Goal: Task Accomplishment & Management: Use online tool/utility

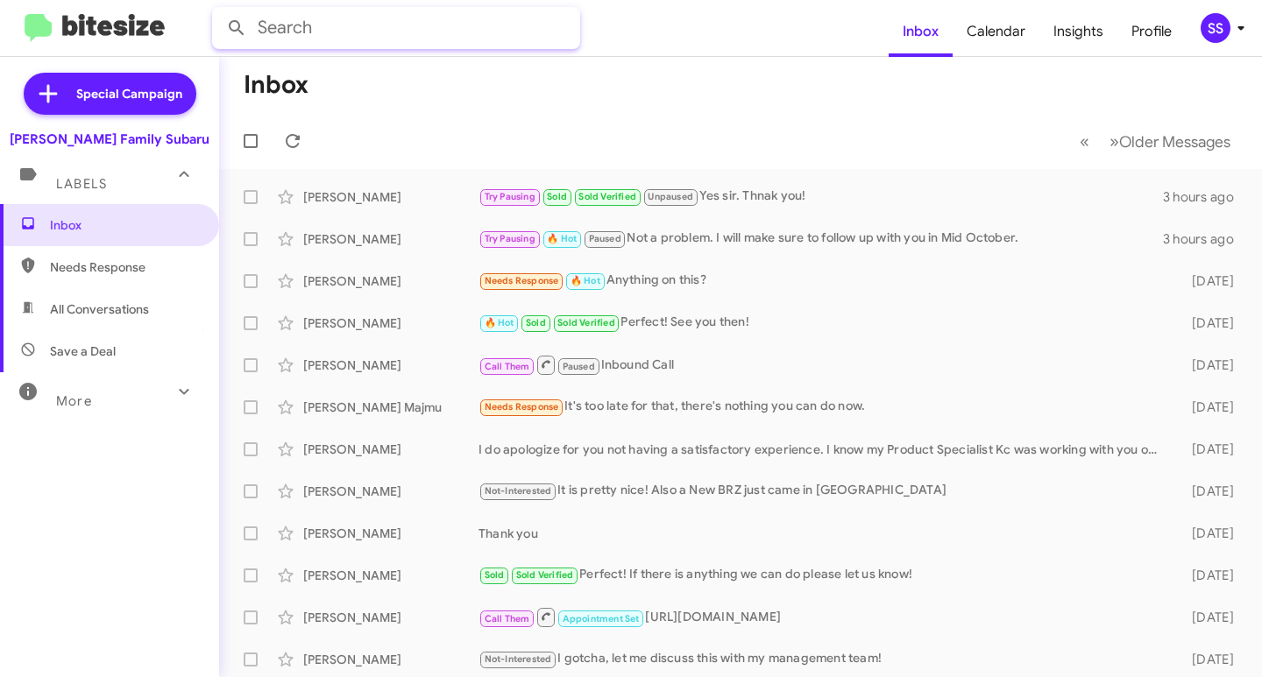
click at [412, 28] on input "text" at bounding box center [396, 28] width 368 height 42
type input "3612326705"
click at [219, 11] on button at bounding box center [236, 28] width 35 height 35
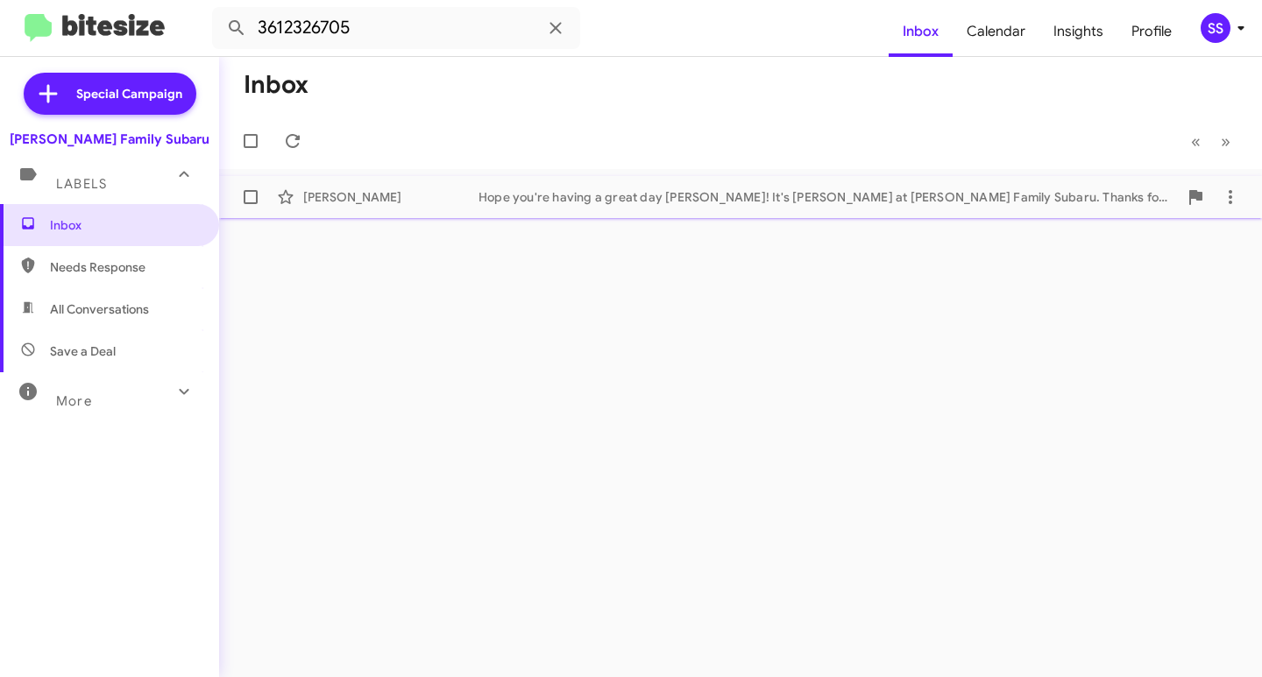
click at [697, 184] on div "[PERSON_NAME] Hope you're having a great day [PERSON_NAME]! It's [PERSON_NAME] …" at bounding box center [740, 197] width 1014 height 35
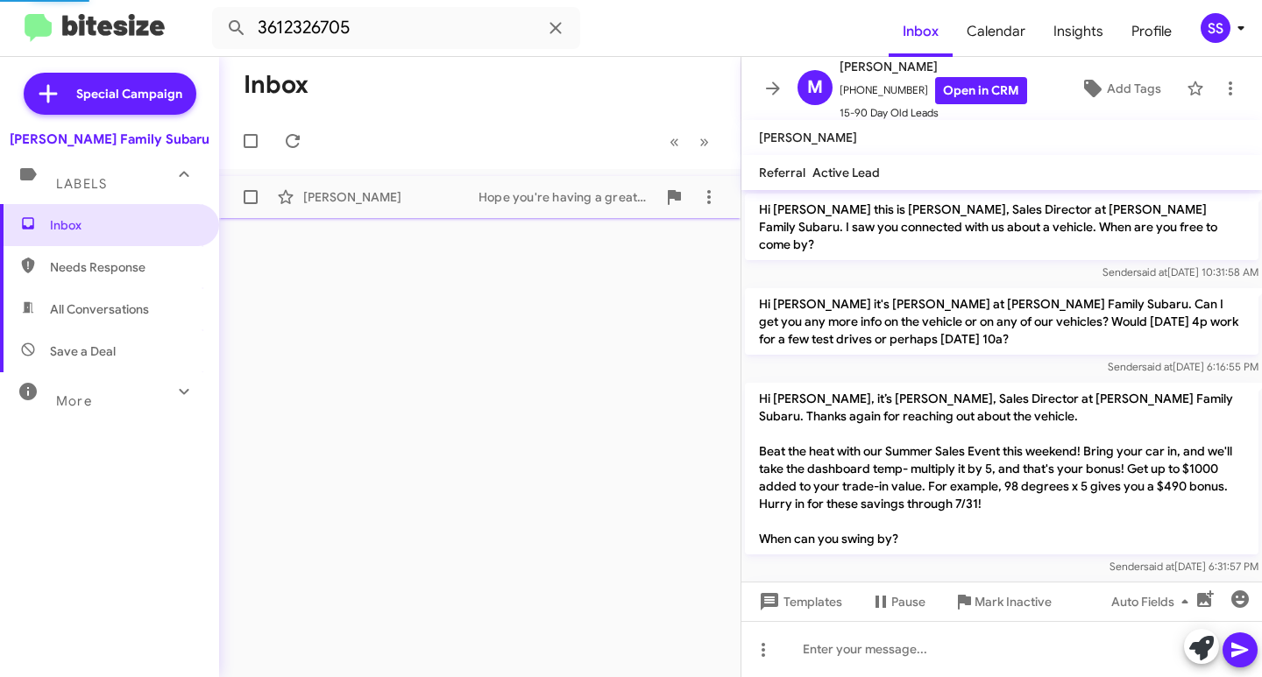
scroll to position [1182, 0]
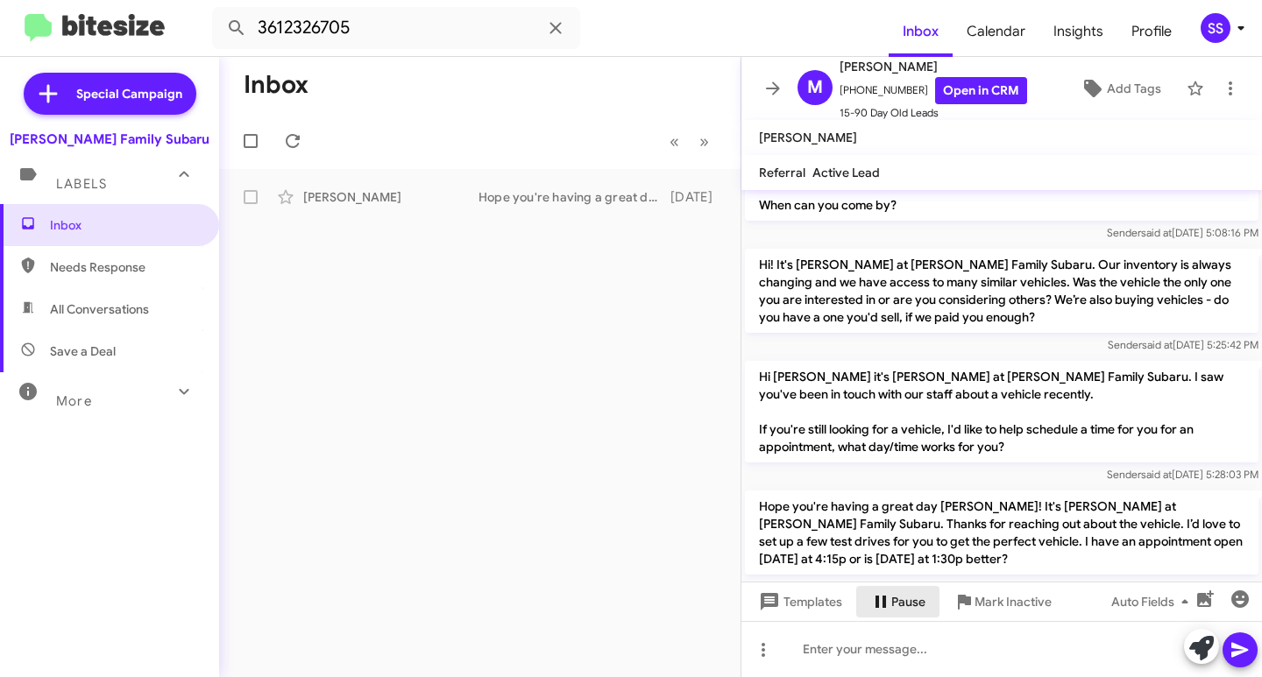
click at [917, 604] on span "Pause" at bounding box center [908, 602] width 34 height 32
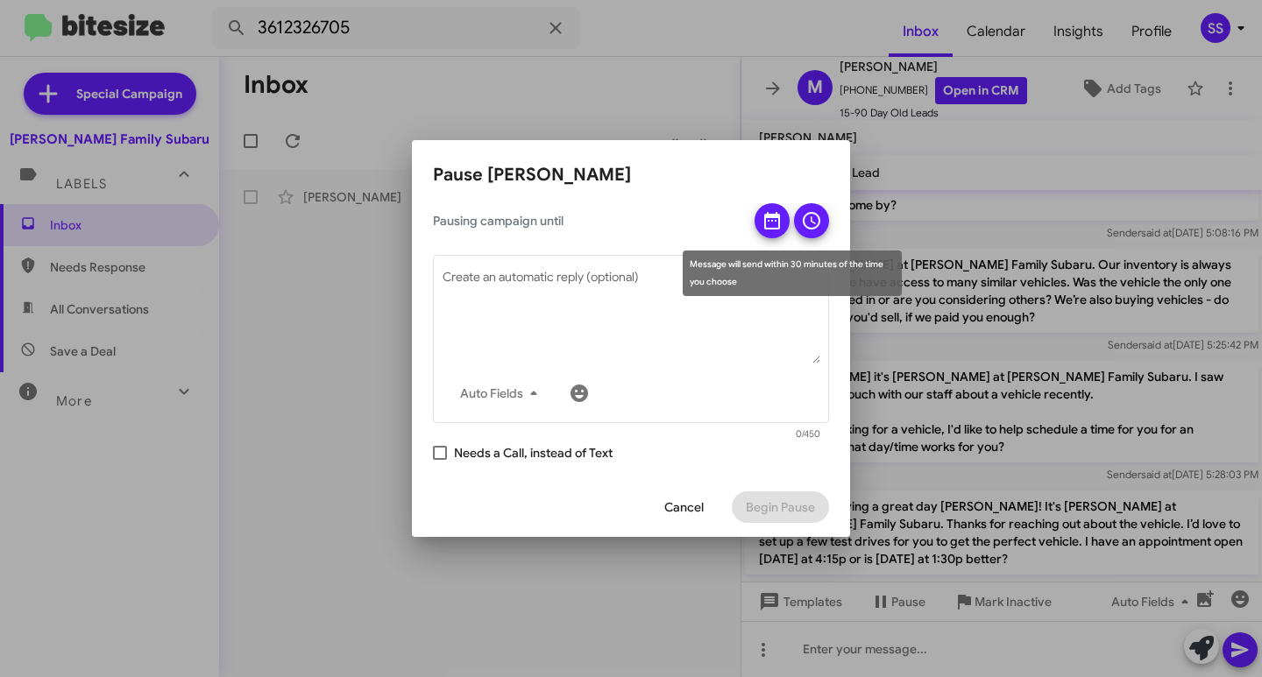
click at [770, 223] on icon at bounding box center [771, 220] width 21 height 21
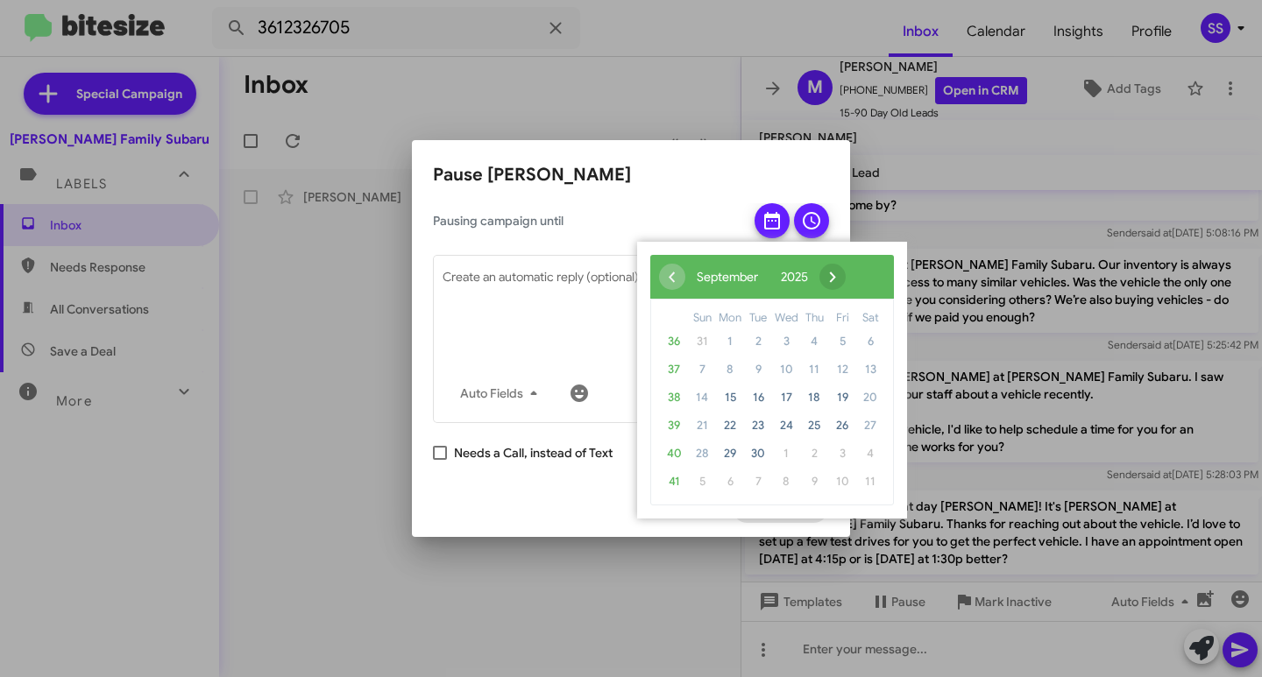
click at [845, 276] on span "›" at bounding box center [832, 277] width 26 height 26
click at [831, 276] on span "›" at bounding box center [818, 277] width 26 height 26
click at [842, 276] on span "›" at bounding box center [829, 277] width 26 height 26
click at [709, 394] on span "14" at bounding box center [702, 398] width 28 height 28
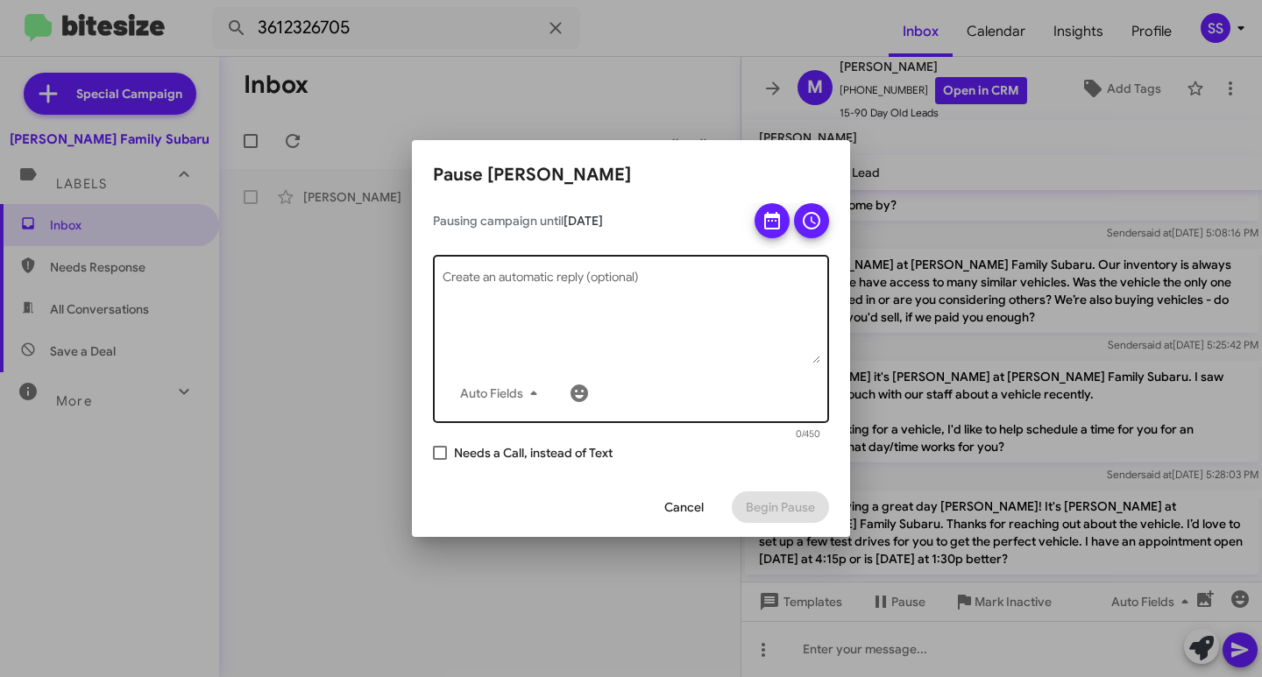
click at [608, 292] on textarea "Create an automatic reply (optional)" at bounding box center [631, 317] width 378 height 91
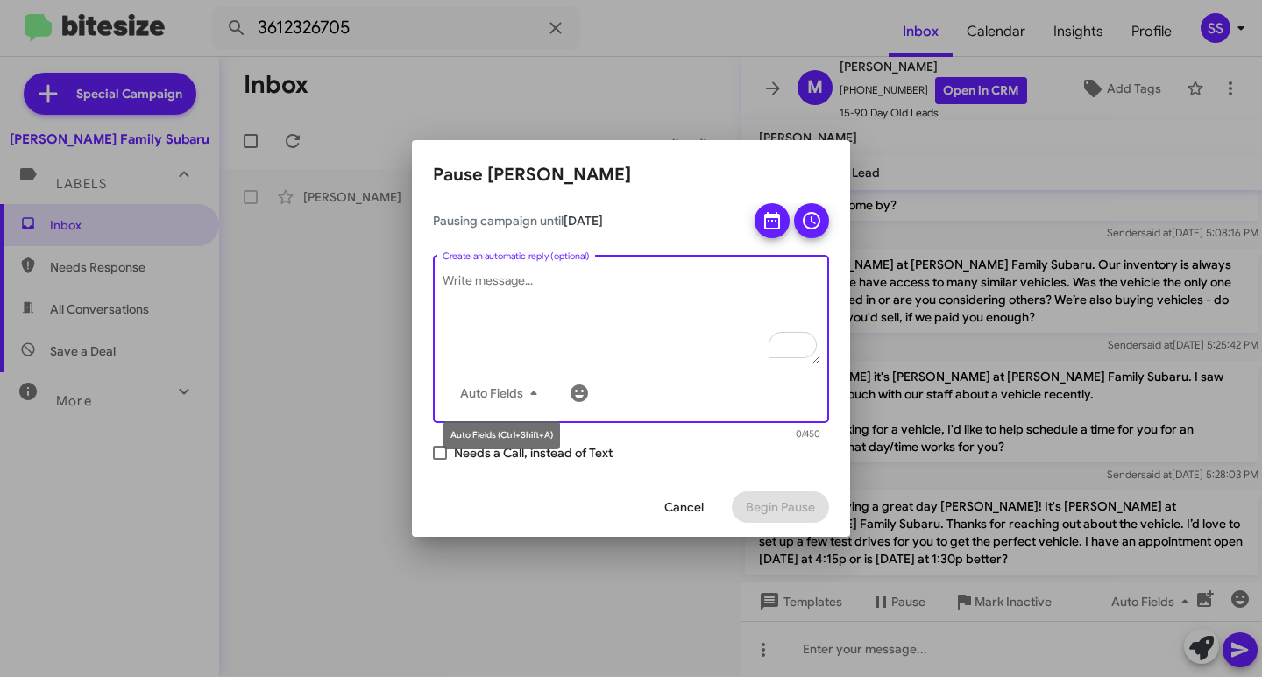
click at [487, 446] on mat-tooltip-component "Auto Fields (Ctrl+Shift+A)" at bounding box center [501, 435] width 141 height 53
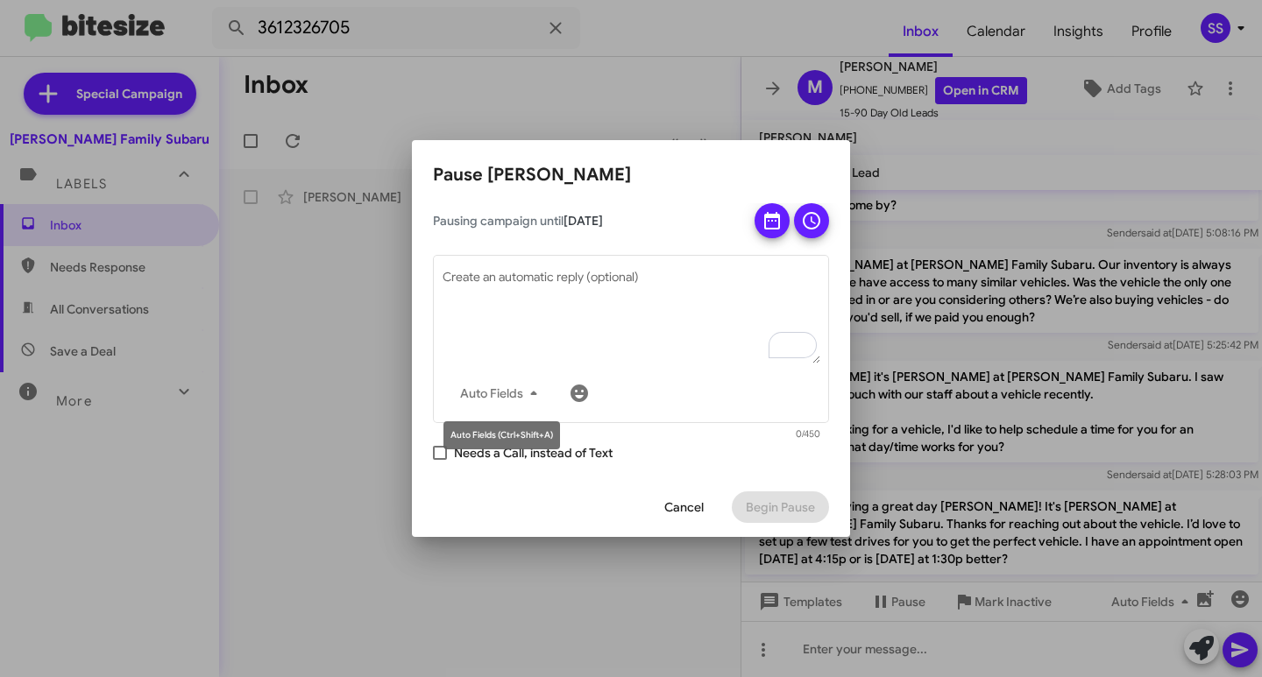
click at [434, 449] on mat-tooltip-component "Auto Fields (Ctrl+Shift+A)" at bounding box center [501, 435] width 141 height 53
click at [439, 456] on mat-tooltip-component "Auto Fields (Ctrl+Shift+A)" at bounding box center [501, 435] width 141 height 53
click at [439, 456] on span at bounding box center [440, 453] width 14 height 14
click at [439, 460] on input "Needs a Call, instead of Text" at bounding box center [439, 460] width 1 height 1
checkbox input "true"
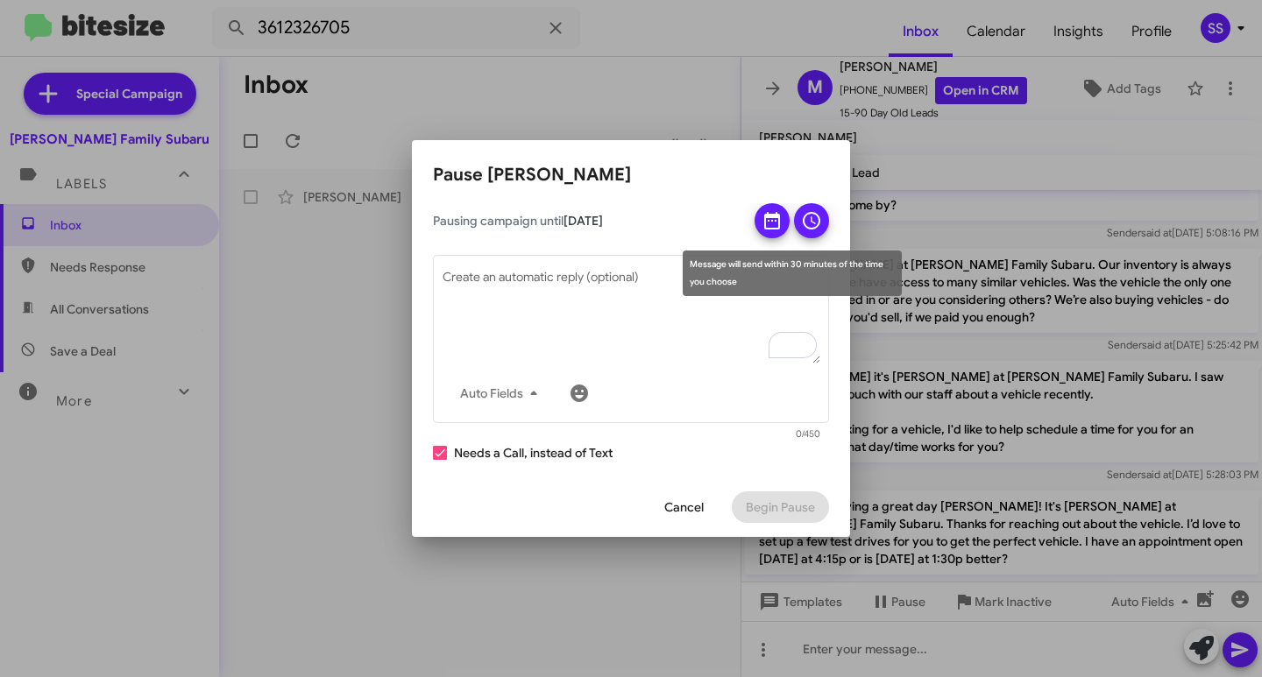
click at [794, 209] on div at bounding box center [791, 220] width 74 height 35
click at [802, 220] on icon at bounding box center [811, 220] width 21 height 21
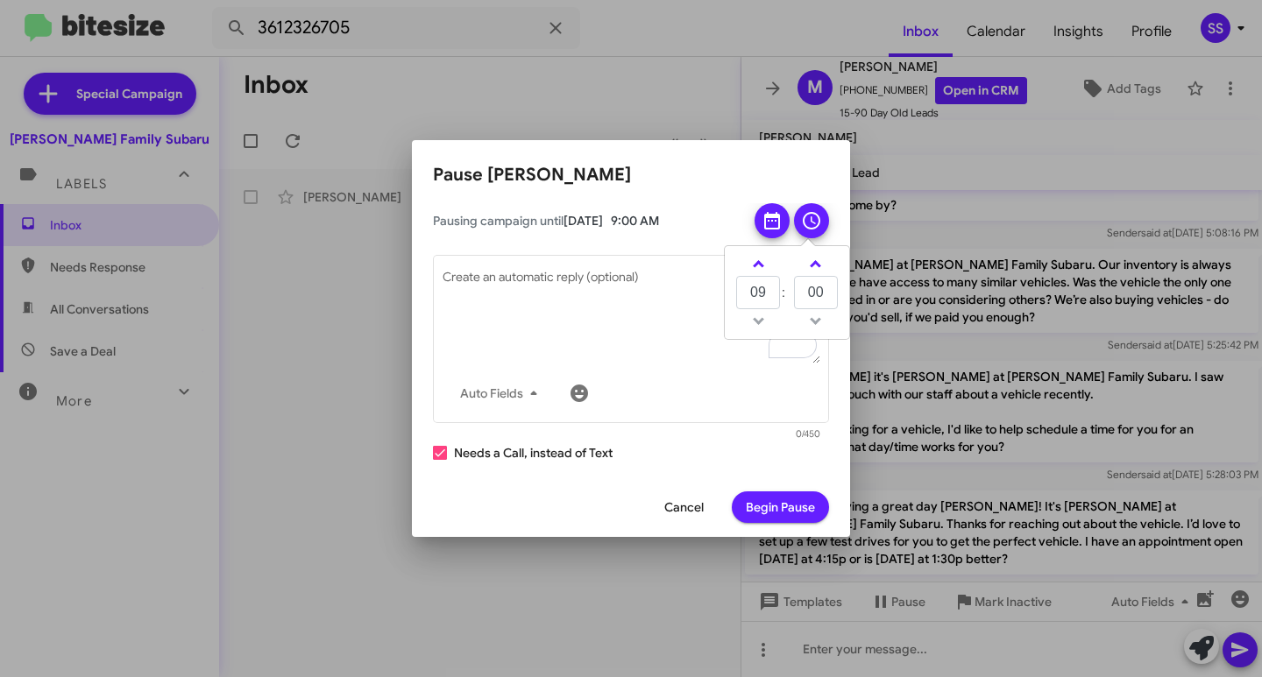
click at [788, 510] on span "Begin Pause" at bounding box center [780, 507] width 69 height 32
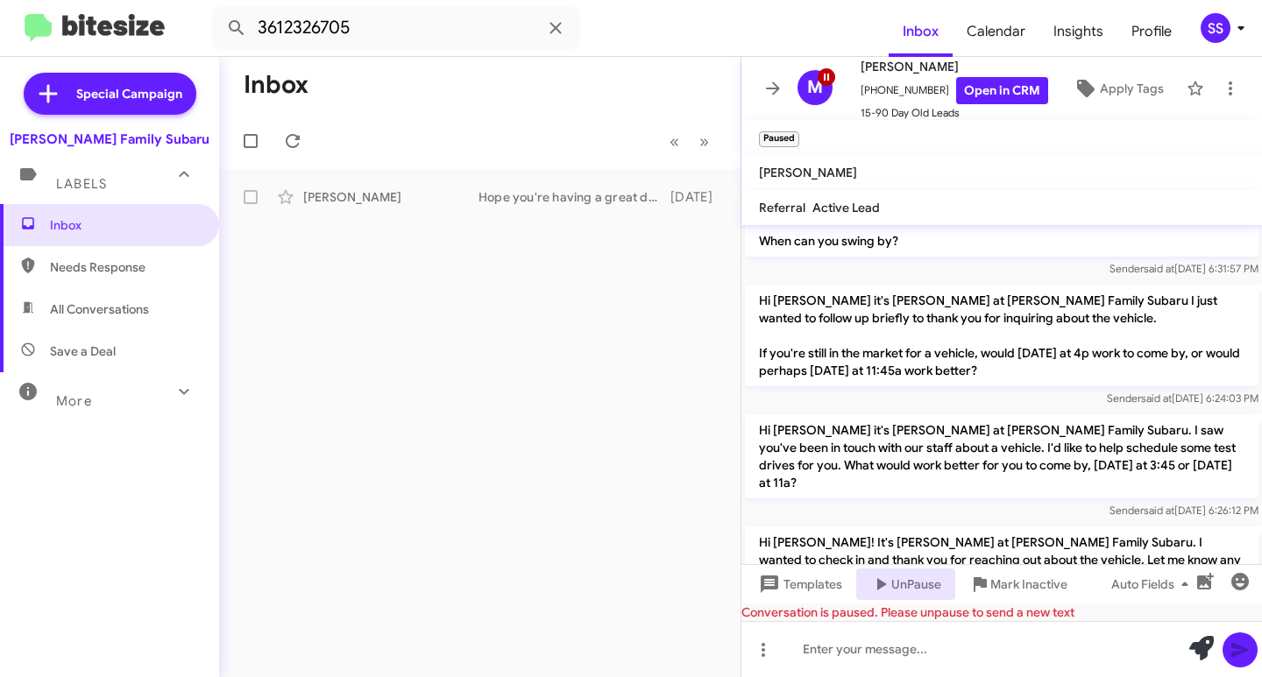
scroll to position [0, 0]
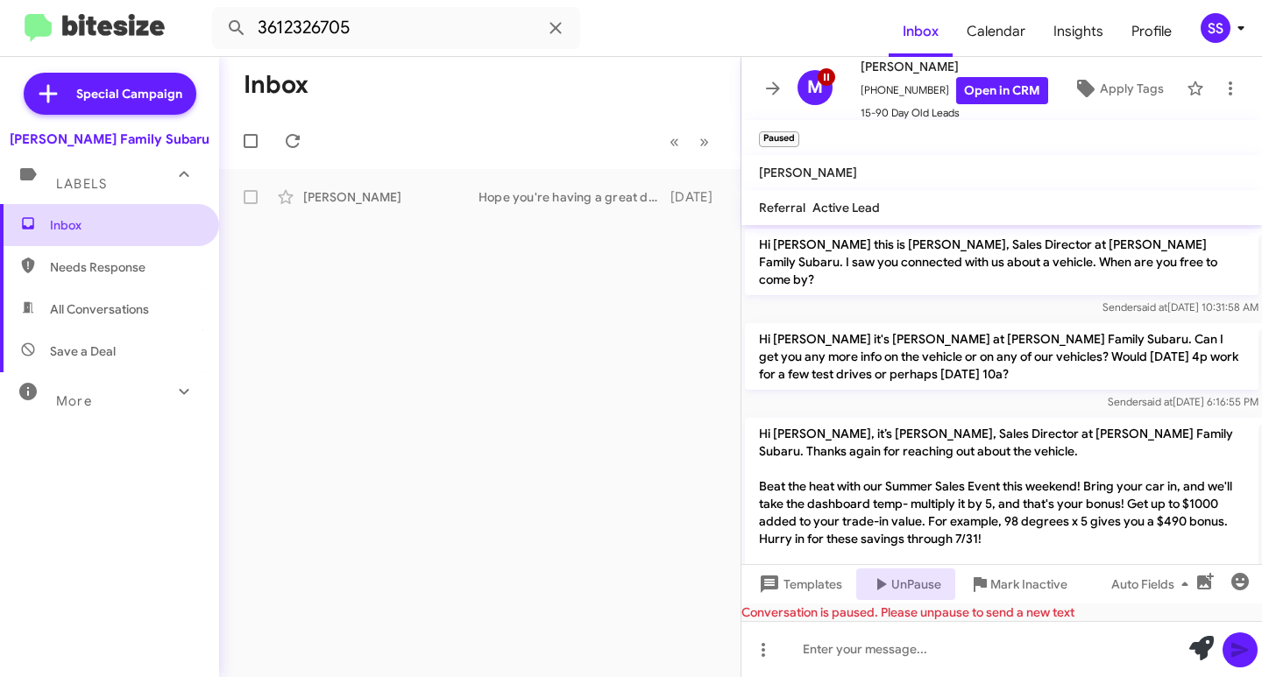
click at [85, 223] on span "Inbox" at bounding box center [124, 225] width 149 height 18
